Goal: Task Accomplishment & Management: Manage account settings

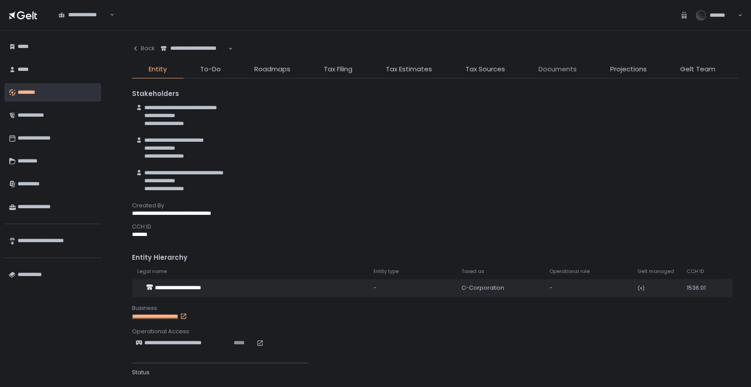
click at [550, 73] on span "Documents" at bounding box center [558, 69] width 38 height 10
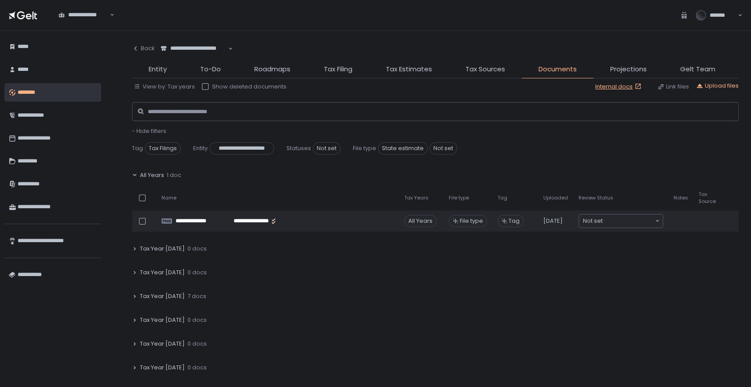
click at [188, 295] on span "7 docs" at bounding box center [197, 296] width 19 height 8
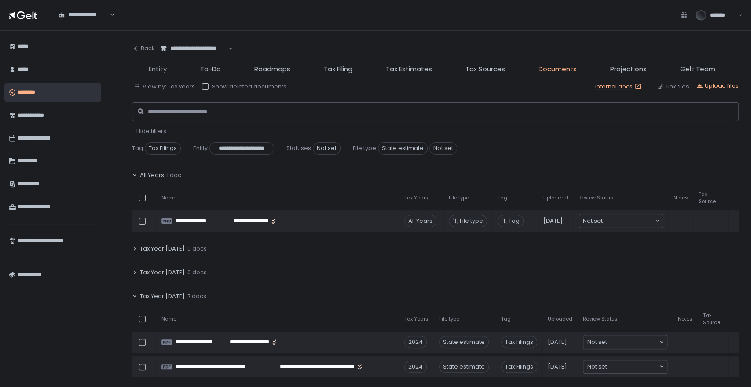
click at [155, 72] on span "Entity" at bounding box center [158, 69] width 18 height 10
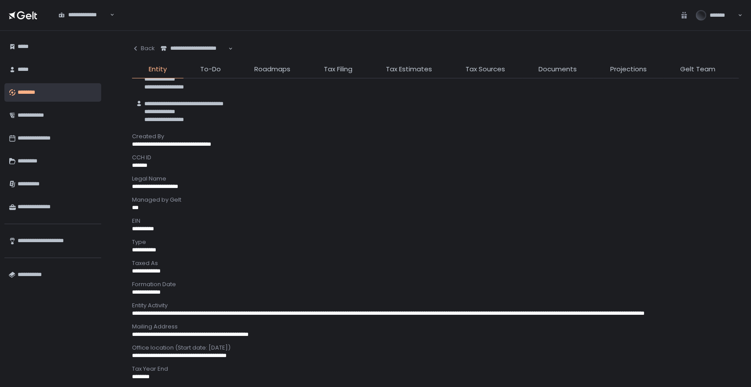
scroll to position [98, 0]
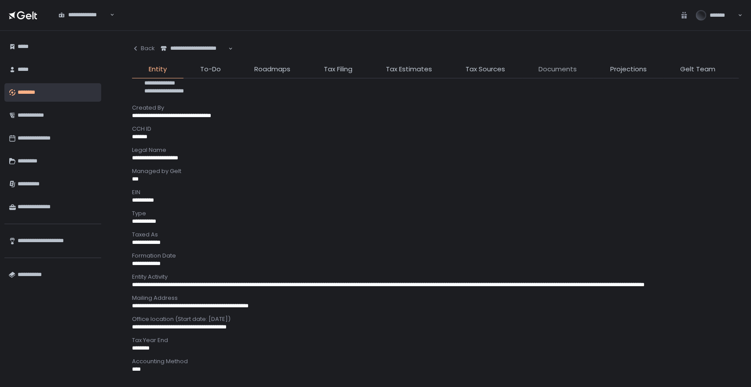
click at [545, 71] on span "Documents" at bounding box center [558, 69] width 38 height 10
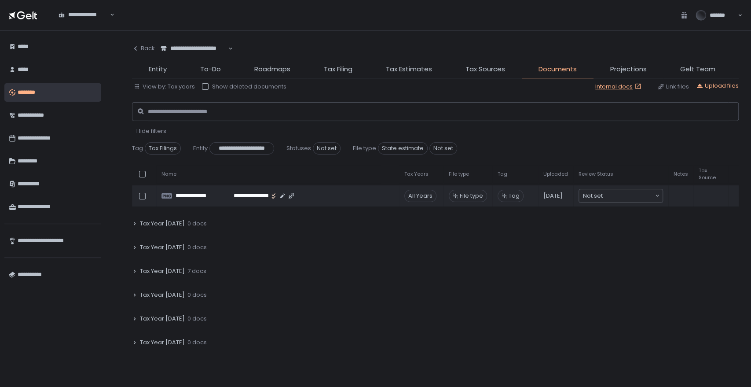
scroll to position [49, 0]
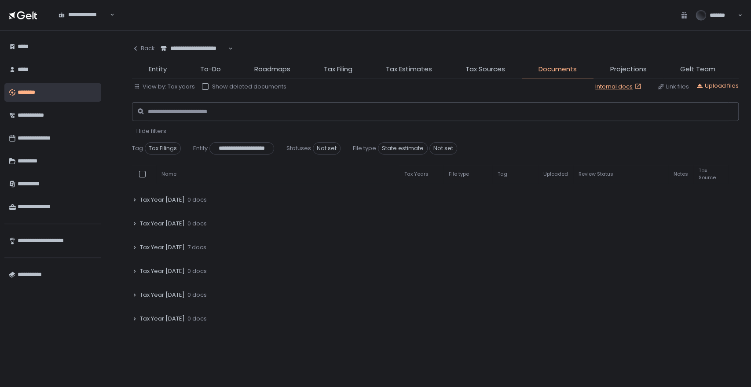
click at [190, 246] on span "7 docs" at bounding box center [197, 247] width 19 height 8
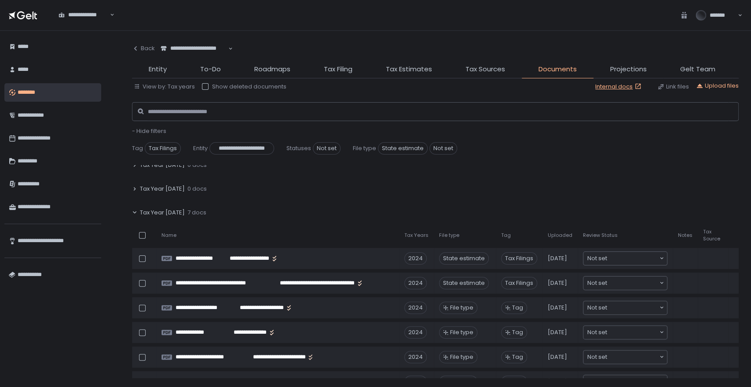
scroll to position [0, 0]
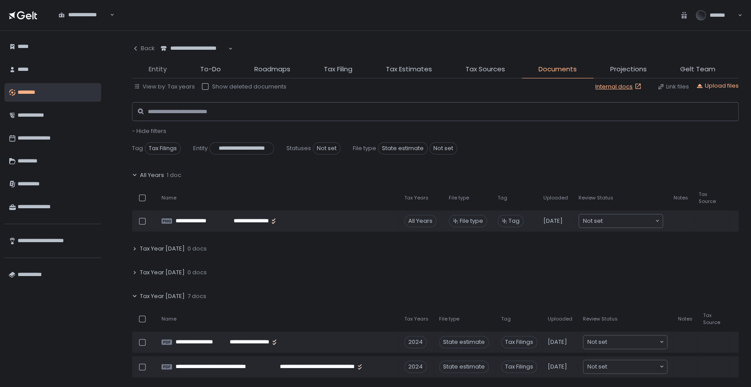
click at [155, 70] on span "Entity" at bounding box center [158, 69] width 18 height 10
